Goal: Navigation & Orientation: Find specific page/section

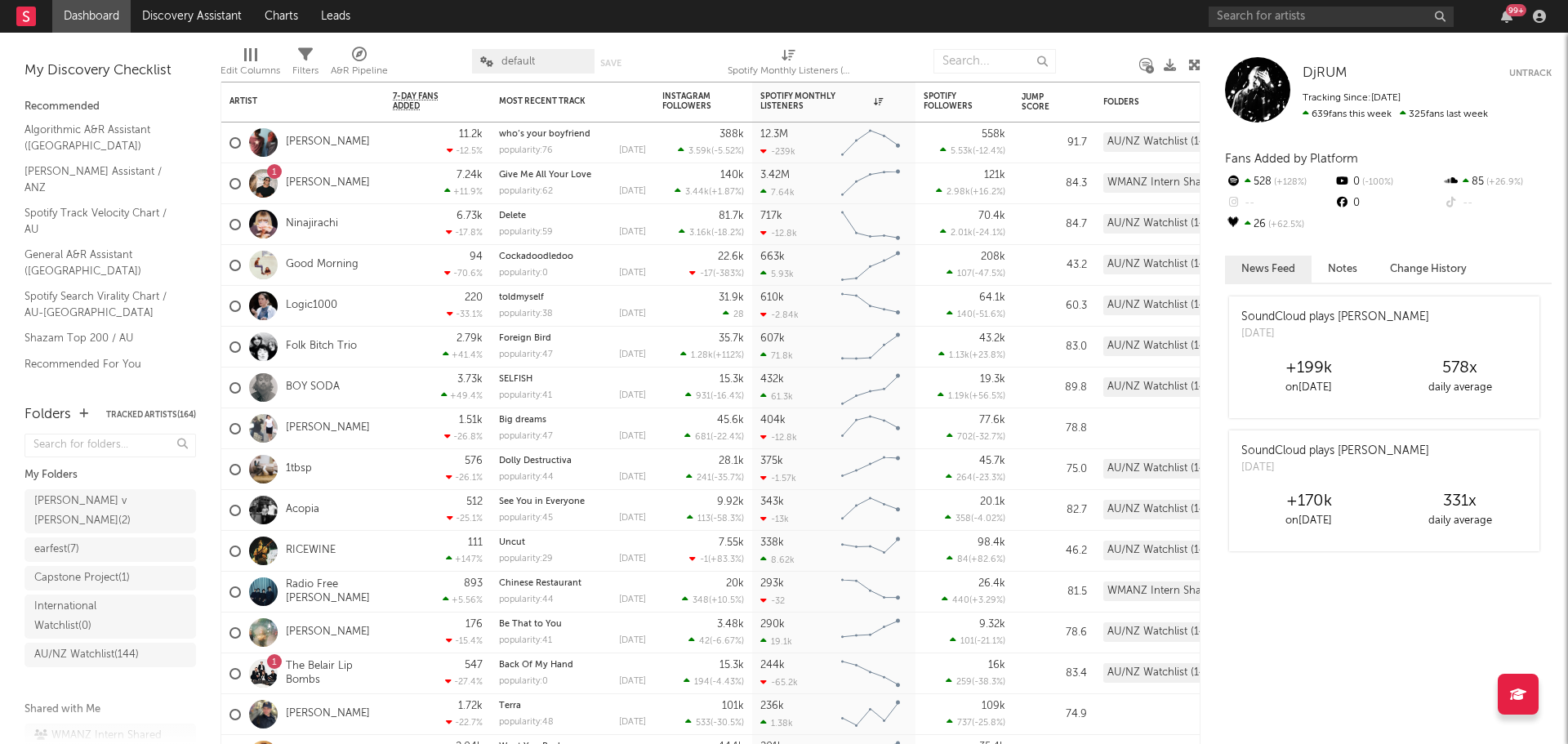
scroll to position [111, 0]
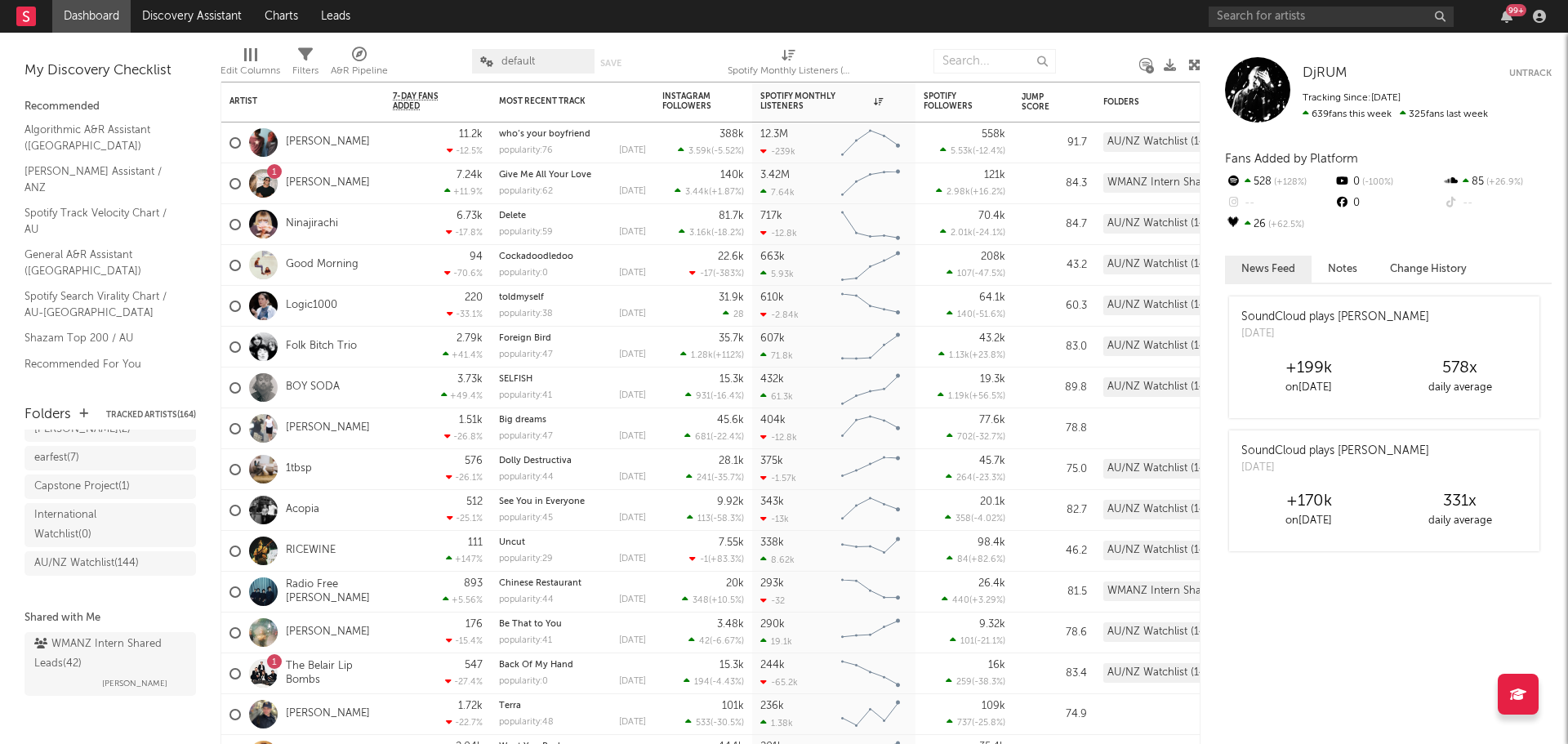
drag, startPoint x: 113, startPoint y: 643, endPoint x: 194, endPoint y: 603, distance: 90.3
click at [113, 643] on div "WMANZ Intern Shared Leads ( 42 )" at bounding box center [108, 654] width 148 height 39
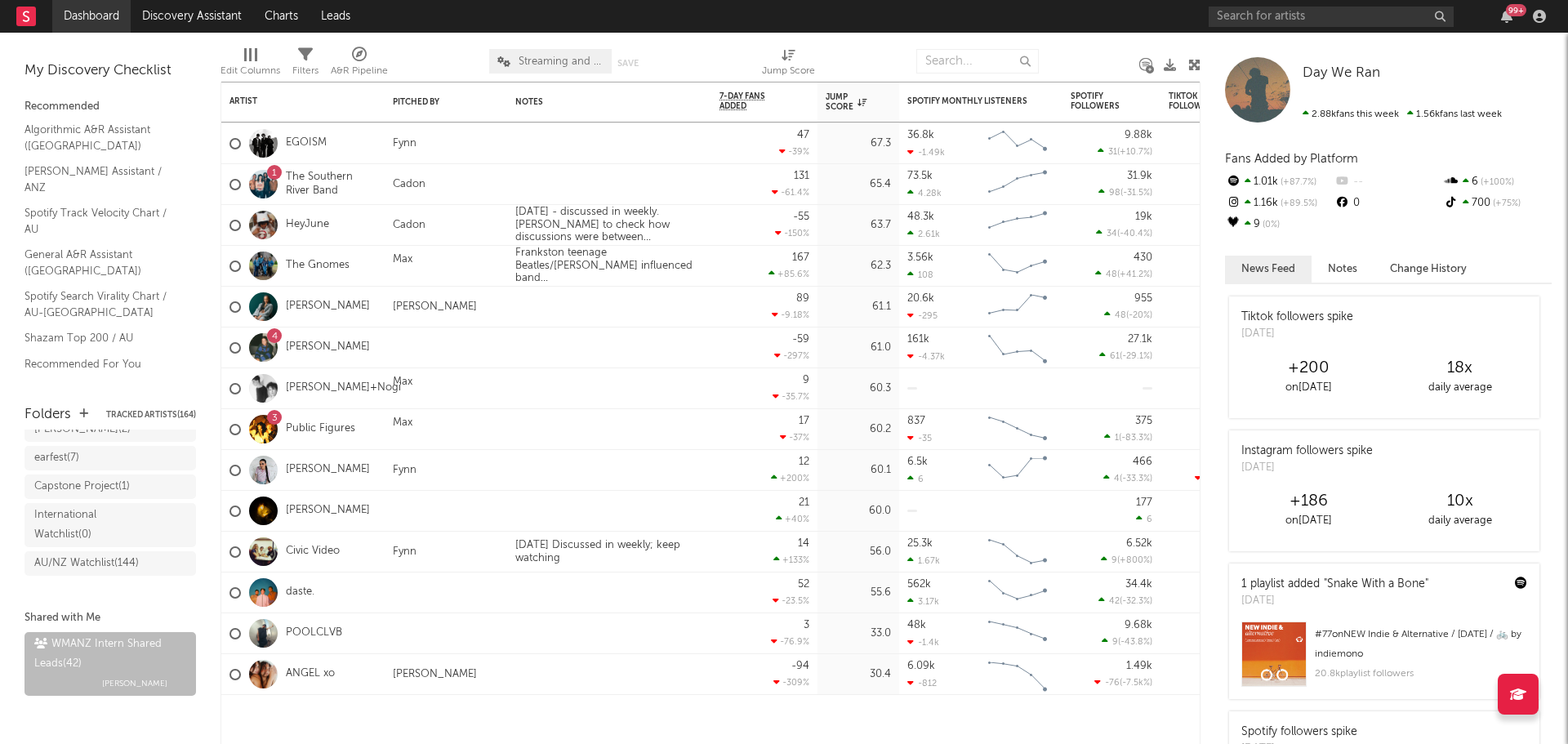
click at [99, 22] on link "Dashboard" at bounding box center [91, 16] width 79 height 33
